Goal: Information Seeking & Learning: Learn about a topic

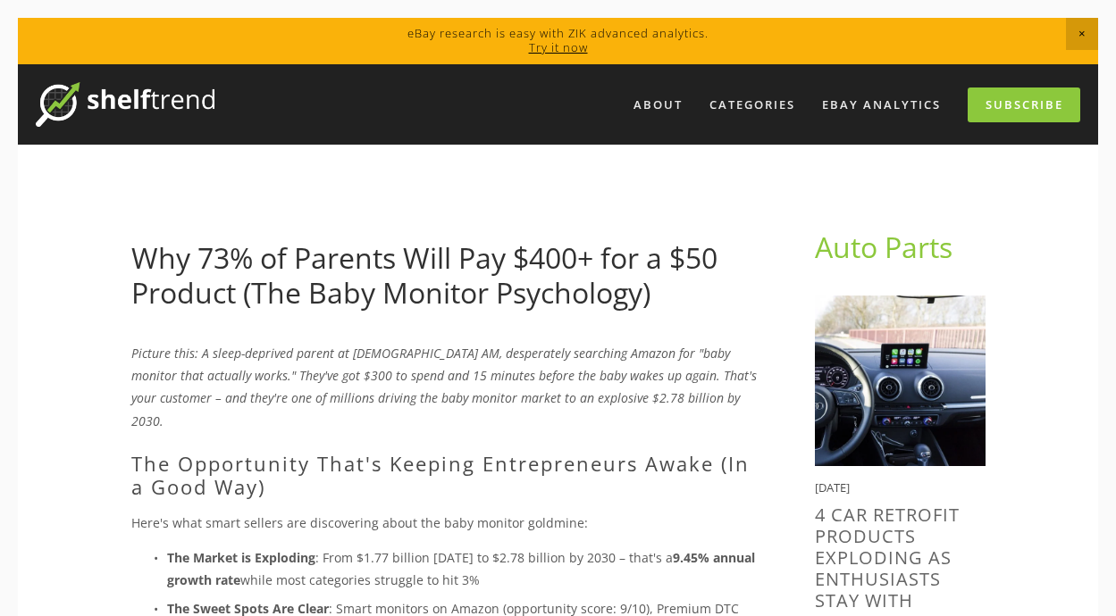
click at [206, 259] on link "Why 73% of Parents Will Pay $400+ for a $50 Product (The Baby Monitor Psycholog…" at bounding box center [424, 275] width 586 height 72
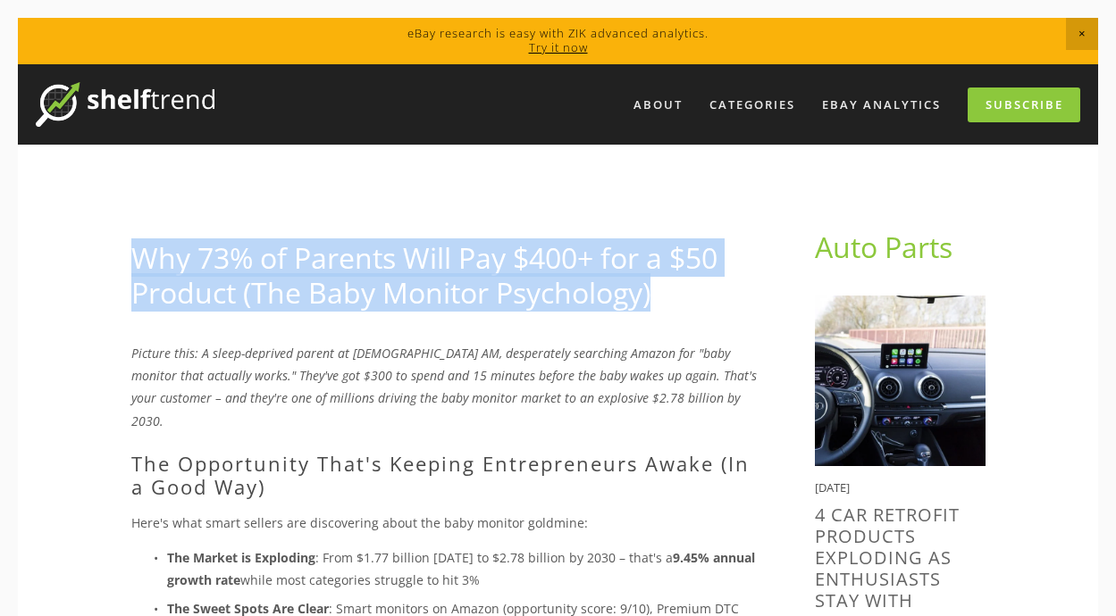
drag, startPoint x: 111, startPoint y: 255, endPoint x: 679, endPoint y: 303, distance: 570.3
copy link "Why 73% of Parents Will Pay $400+ for a $50 Product (The Baby Monitor Psycholog…"
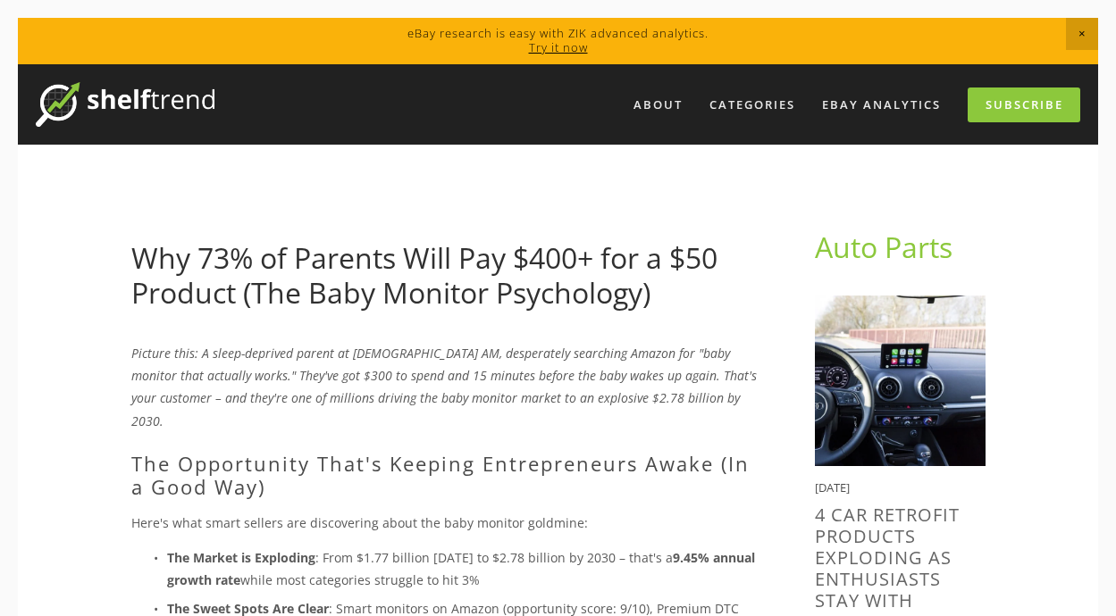
click at [387, 353] on em "Picture this: A sleep-deprived parent at [DEMOGRAPHIC_DATA] AM, desperately sea…" at bounding box center [445, 387] width 629 height 85
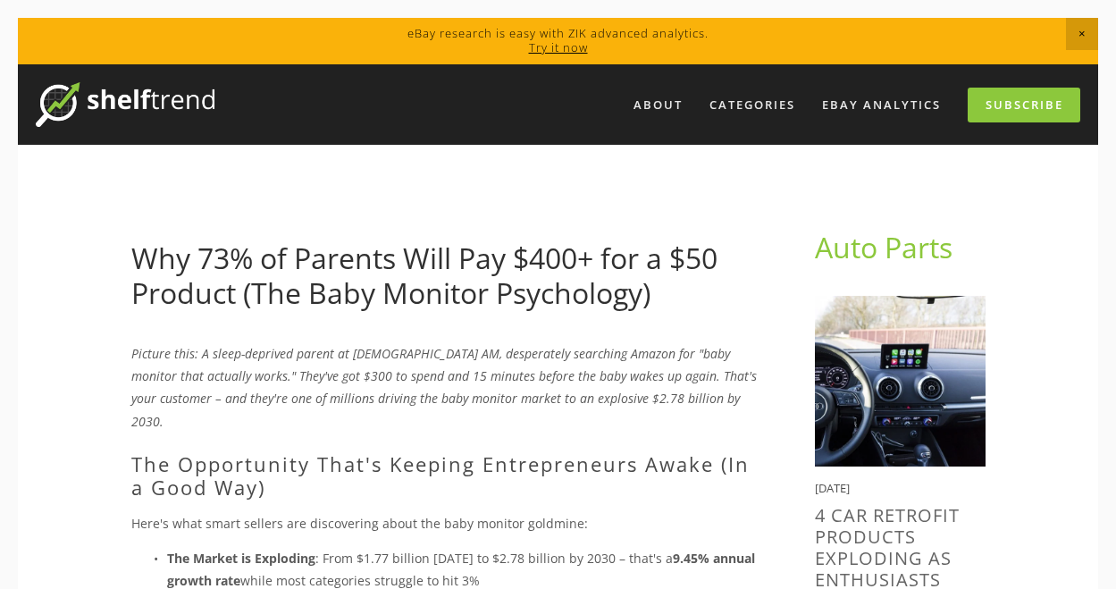
scroll to position [5735, 0]
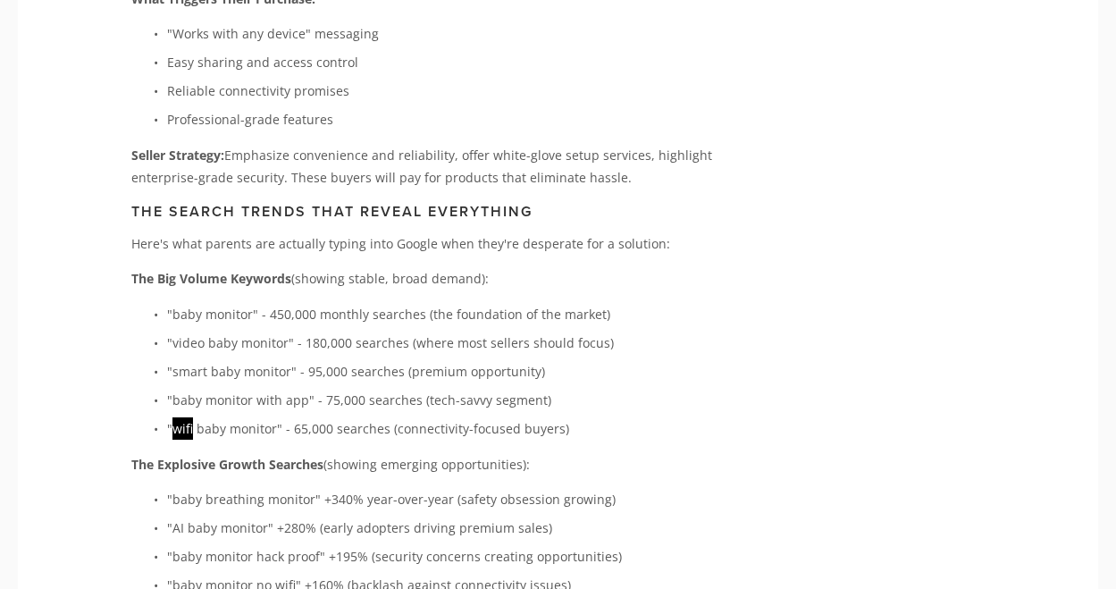
click at [283, 574] on p ""baby monitor no wifi" +160% (backlash against connectivity issues)" at bounding box center [462, 585] width 591 height 22
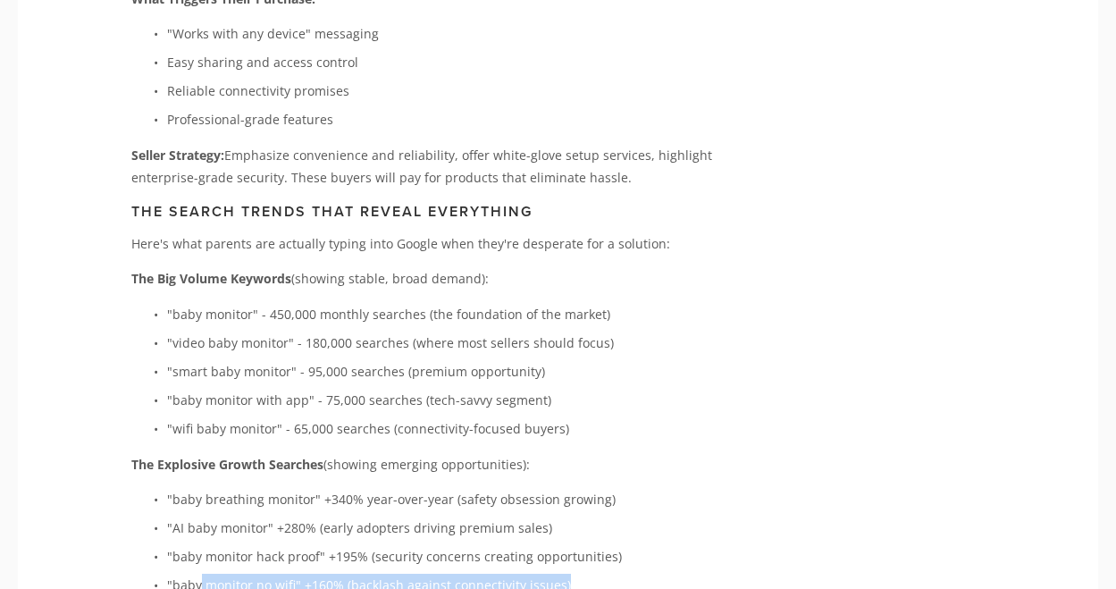
drag, startPoint x: 163, startPoint y: 449, endPoint x: 621, endPoint y: 455, distance: 458.4
click at [621, 574] on p ""baby monitor no wifi" +160% (backlash against connectivity issues)" at bounding box center [462, 585] width 591 height 22
copy p "monitor no wifi" +160% (backlash against connectivity issues)"
